Goal: Complete application form

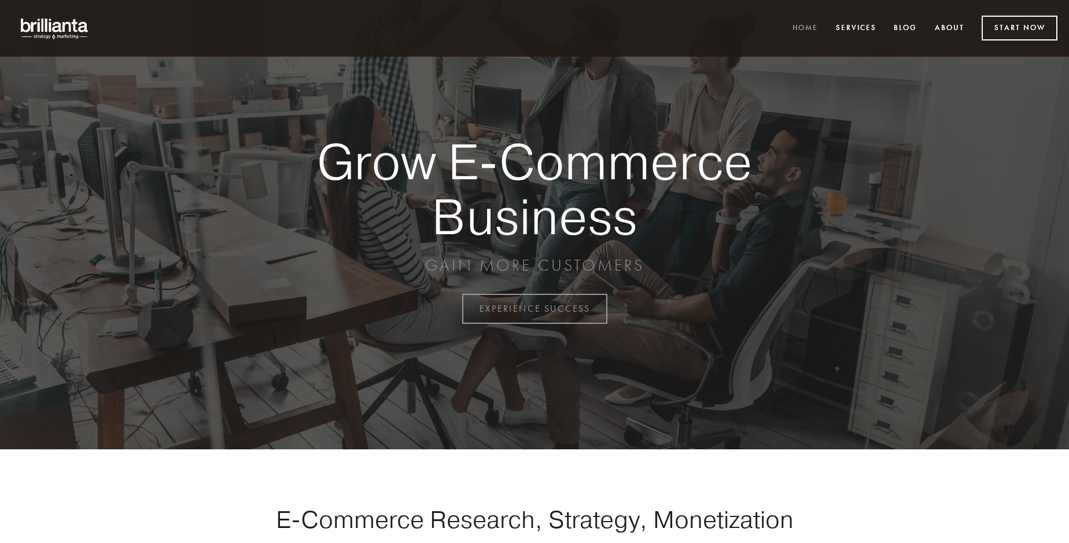
scroll to position [3033, 0]
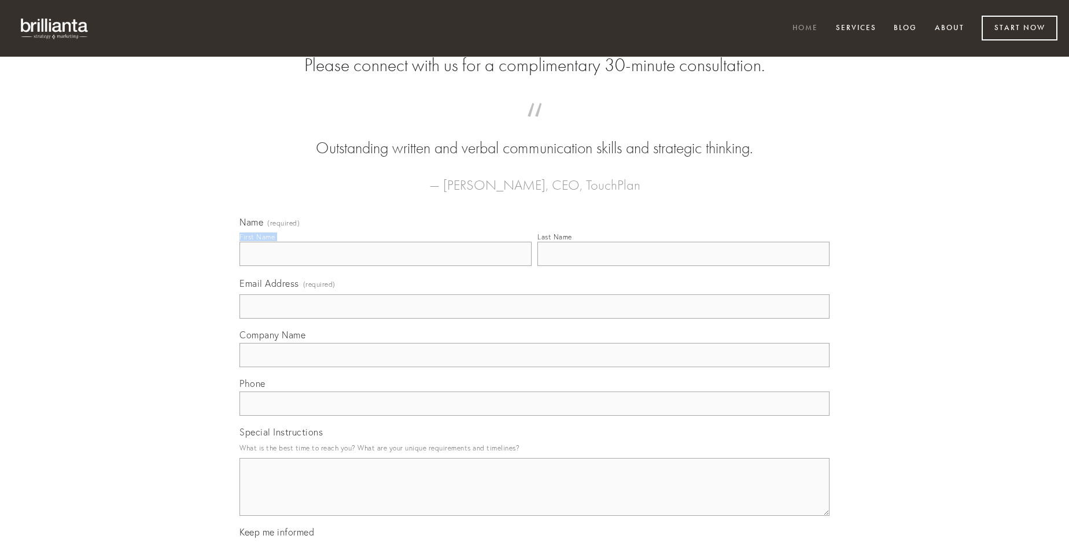
type input "[PERSON_NAME]"
click at [683, 266] on input "Last Name" at bounding box center [684, 254] width 292 height 24
type input "[PERSON_NAME]"
click at [535, 319] on input "Email Address (required)" at bounding box center [535, 307] width 590 height 24
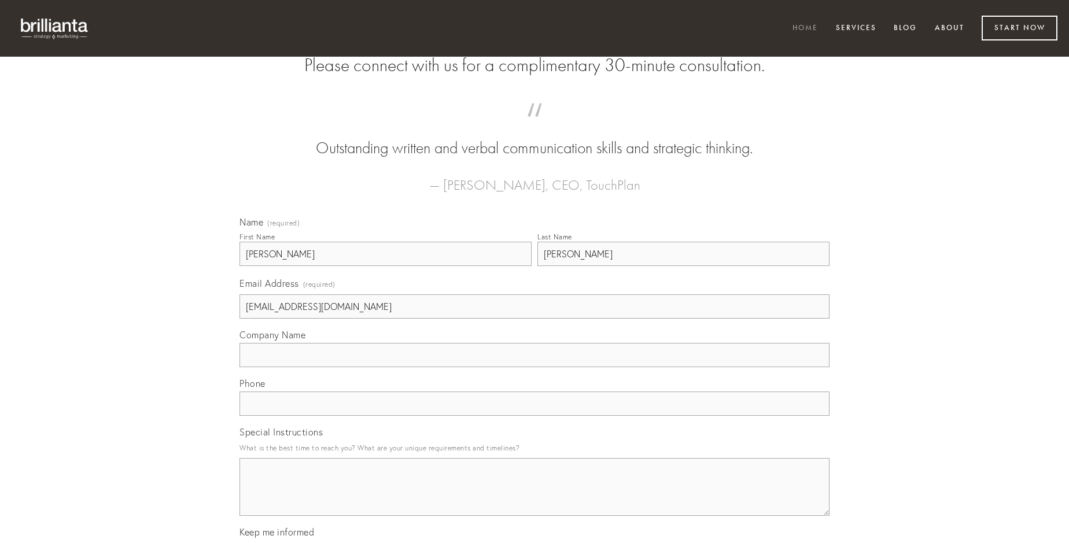
type input "[EMAIL_ADDRESS][DOMAIN_NAME]"
click at [535, 367] on input "Company Name" at bounding box center [535, 355] width 590 height 24
type input "inflammatio"
click at [535, 416] on input "text" at bounding box center [535, 404] width 590 height 24
click at [535, 498] on textarea "Special Instructions" at bounding box center [535, 487] width 590 height 58
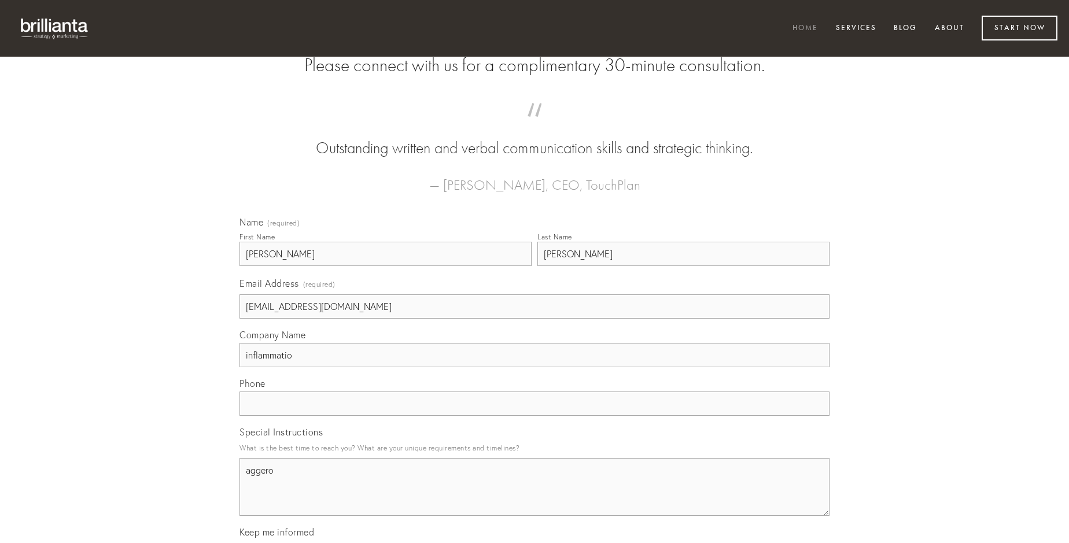
type textarea "aggero"
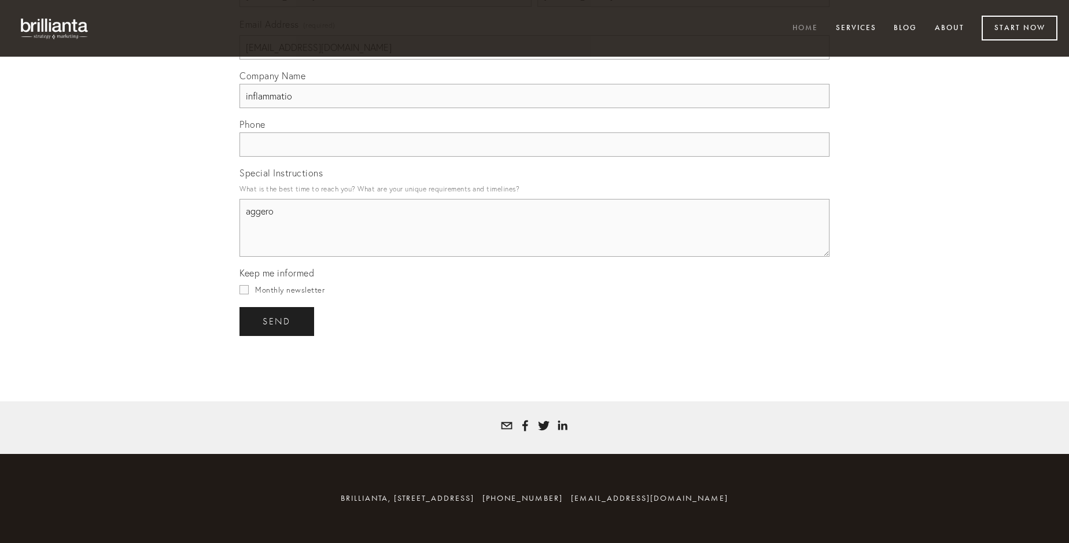
click at [278, 321] on span "send" at bounding box center [277, 322] width 28 height 10
